Goal: Information Seeking & Learning: Learn about a topic

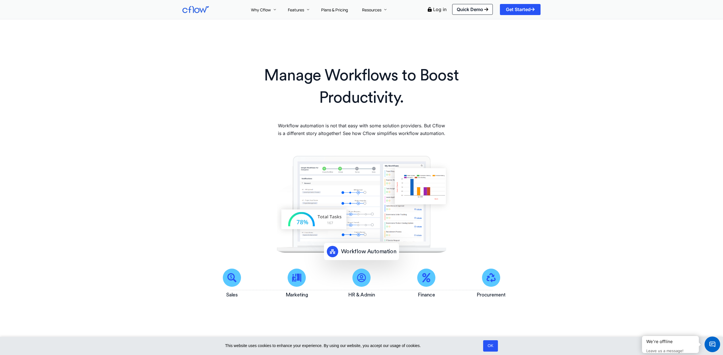
click at [361, 254] on span "Workflow Automation" at bounding box center [368, 252] width 55 height 6
click at [319, 222] on img at bounding box center [361, 204] width 179 height 97
click at [437, 178] on img at bounding box center [361, 204] width 179 height 97
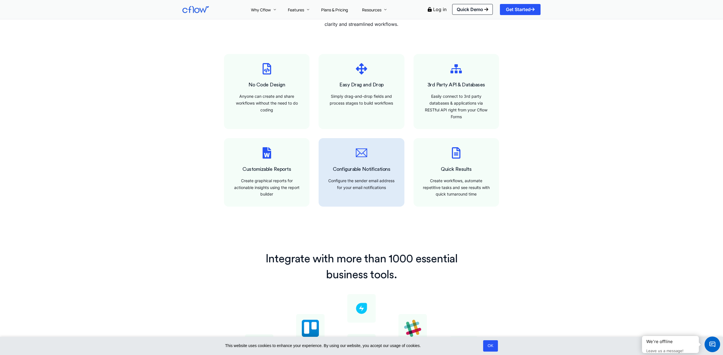
scroll to position [377, 0]
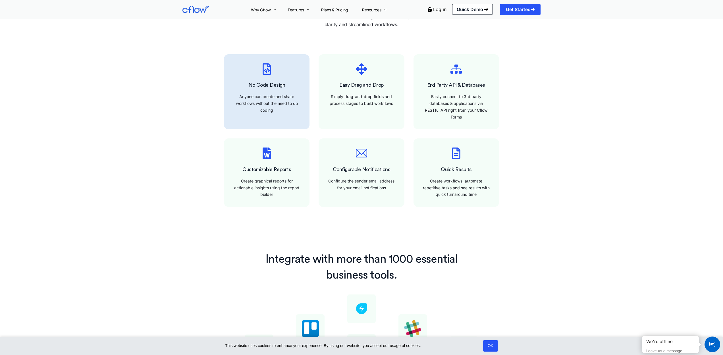
click at [291, 119] on div at bounding box center [267, 91] width 86 height 75
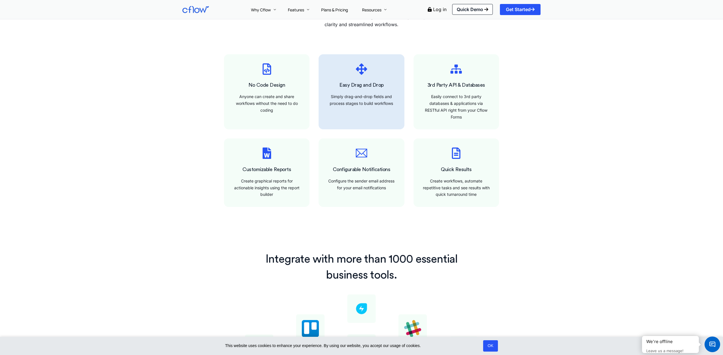
click at [362, 120] on div at bounding box center [362, 91] width 86 height 75
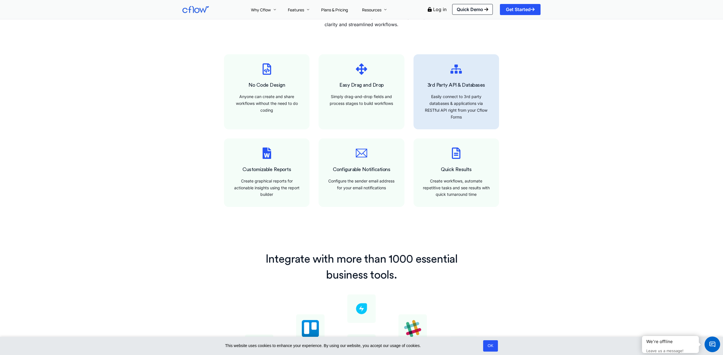
click at [443, 117] on div "Easily connect to 3rd party databases & applications via RESTful API right from…" at bounding box center [456, 106] width 67 height 27
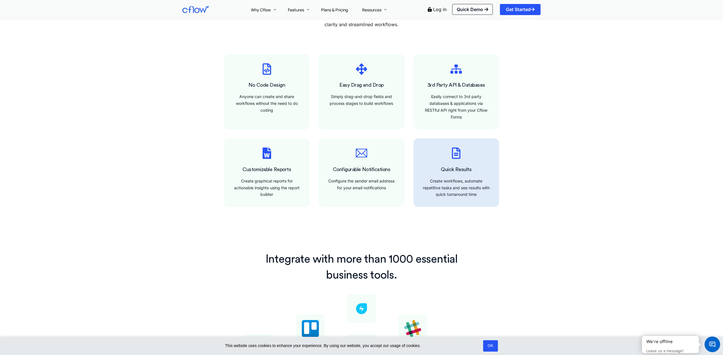
click at [450, 170] on span "Quick Results" at bounding box center [456, 169] width 31 height 5
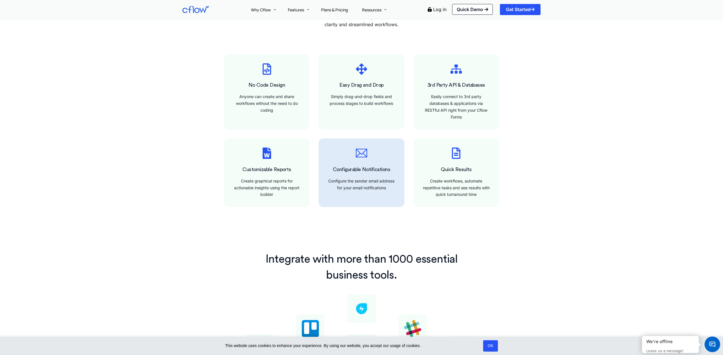
click at [366, 180] on div "Configure the sender email address for your email notifications" at bounding box center [361, 185] width 67 height 14
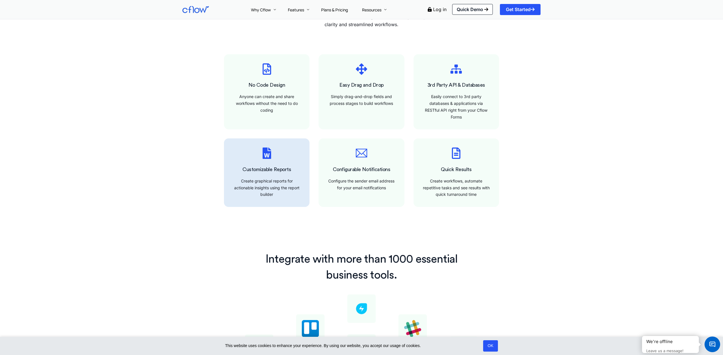
click at [265, 169] on span "Customizable Reports" at bounding box center [267, 169] width 49 height 5
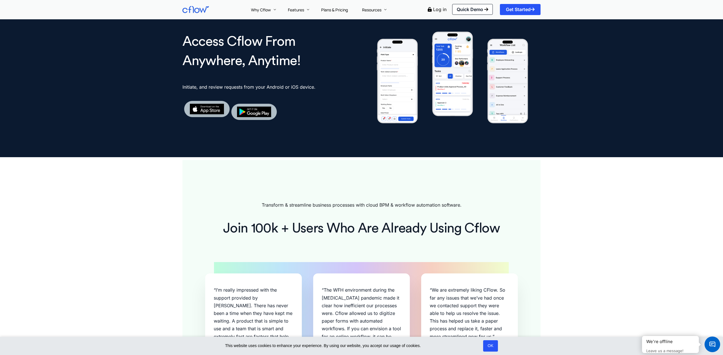
scroll to position [1108, 0]
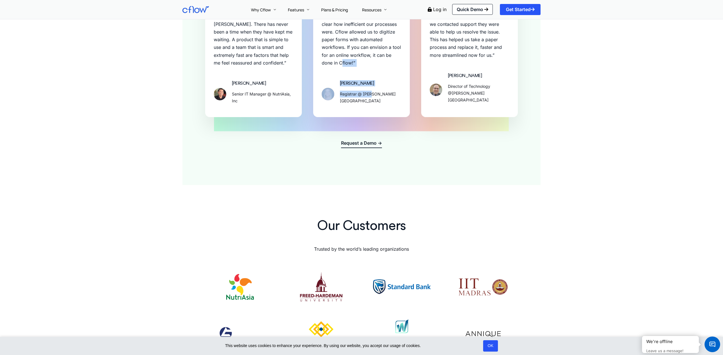
drag, startPoint x: 347, startPoint y: 64, endPoint x: 366, endPoint y: 102, distance: 42.6
click at [351, 80] on div "[PERSON_NAME] Registrar @ [PERSON_NAME][GEOGRAPHIC_DATA]" at bounding box center [370, 94] width 61 height 28
